Goal: Entertainment & Leisure: Consume media (video, audio)

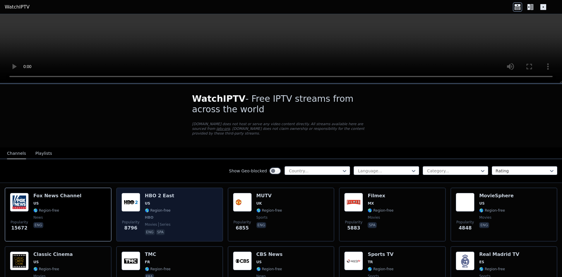
click at [154, 201] on span "US" at bounding box center [159, 203] width 29 height 5
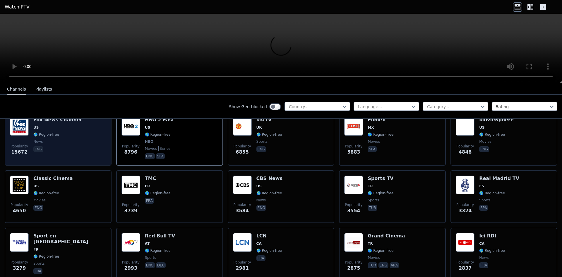
scroll to position [81, 0]
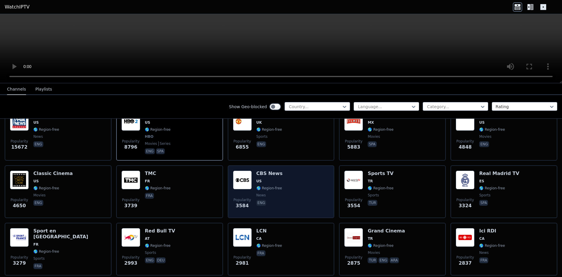
click at [254, 188] on div "Popularity 3584 CBS News US 🌎 Region-free news eng" at bounding box center [281, 191] width 96 height 42
click at [274, 193] on div "CBS News US 🌎 Region-free news eng" at bounding box center [269, 191] width 26 height 42
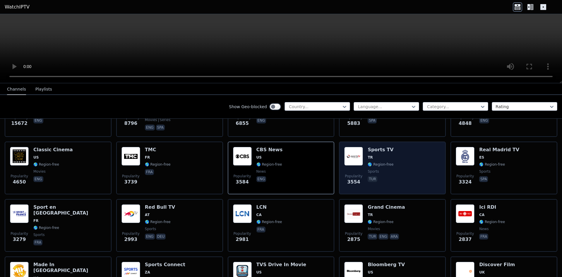
scroll to position [105, 0]
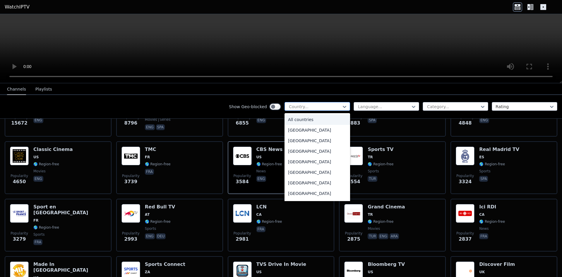
click at [325, 106] on div at bounding box center [314, 107] width 53 height 6
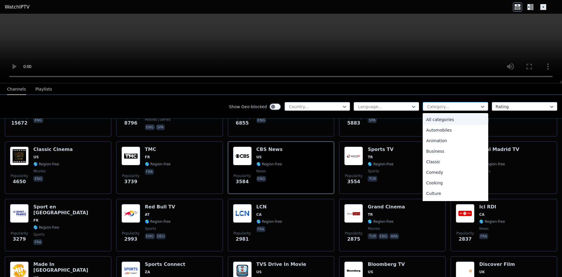
click at [436, 105] on div at bounding box center [452, 107] width 53 height 6
click at [433, 173] on div "Sports" at bounding box center [456, 173] width 66 height 11
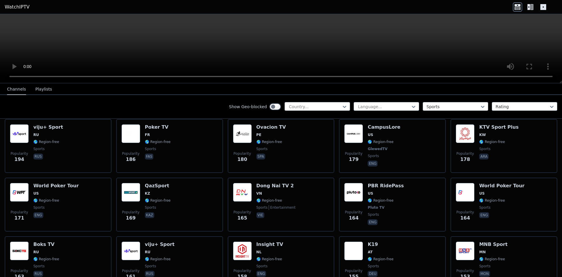
scroll to position [820, 0]
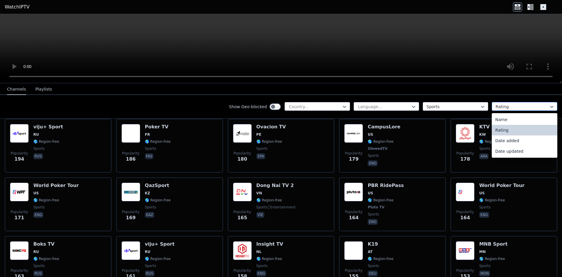
click at [500, 104] on div at bounding box center [522, 107] width 53 height 6
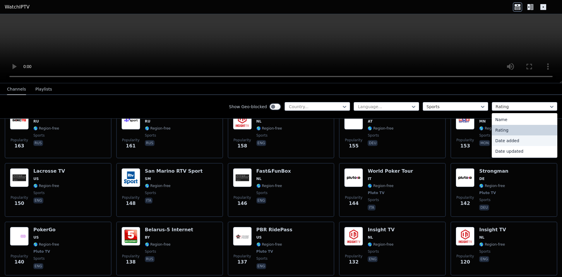
scroll to position [951, 0]
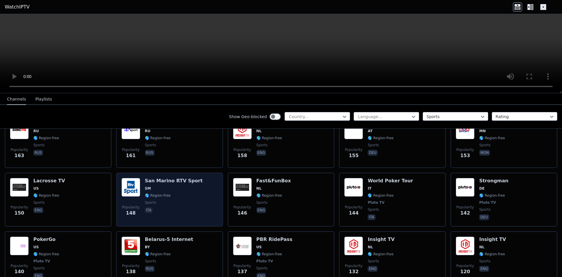
click at [202, 182] on div "Popularity 148 San Marino RTV Sport SM 🌎 Region-free sports ita" at bounding box center [169, 199] width 96 height 43
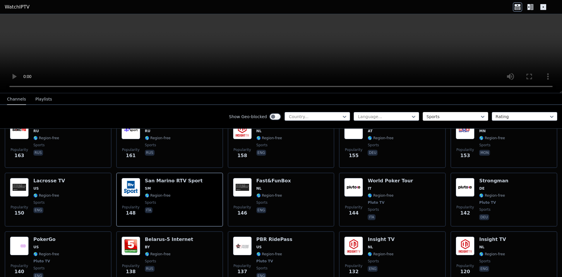
click at [445, 114] on div at bounding box center [452, 117] width 53 height 6
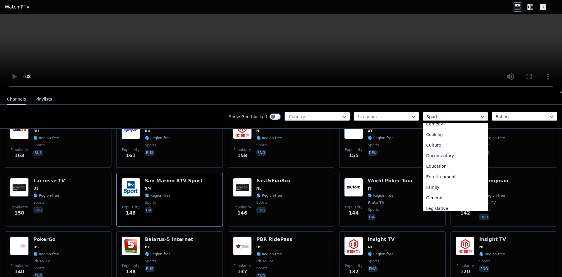
scroll to position [0, 0]
click at [435, 127] on div "All categories" at bounding box center [456, 129] width 66 height 11
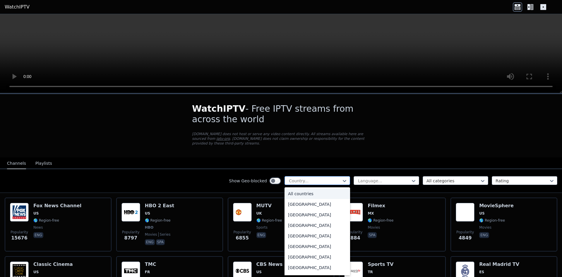
click at [304, 179] on div "Country..." at bounding box center [318, 180] width 66 height 9
click at [302, 223] on div "[GEOGRAPHIC_DATA]" at bounding box center [318, 225] width 66 height 11
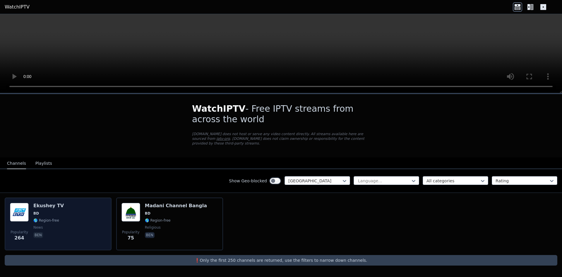
click at [81, 218] on div "Popularity 264 Ekushey TV BD 🌎 Region-free news ben" at bounding box center [58, 224] width 96 height 42
click at [30, 197] on div "Popularity 266 Ekushey TV BD 🌎 Region-free news ben" at bounding box center [58, 223] width 107 height 53
